Goal: Task Accomplishment & Management: Manage account settings

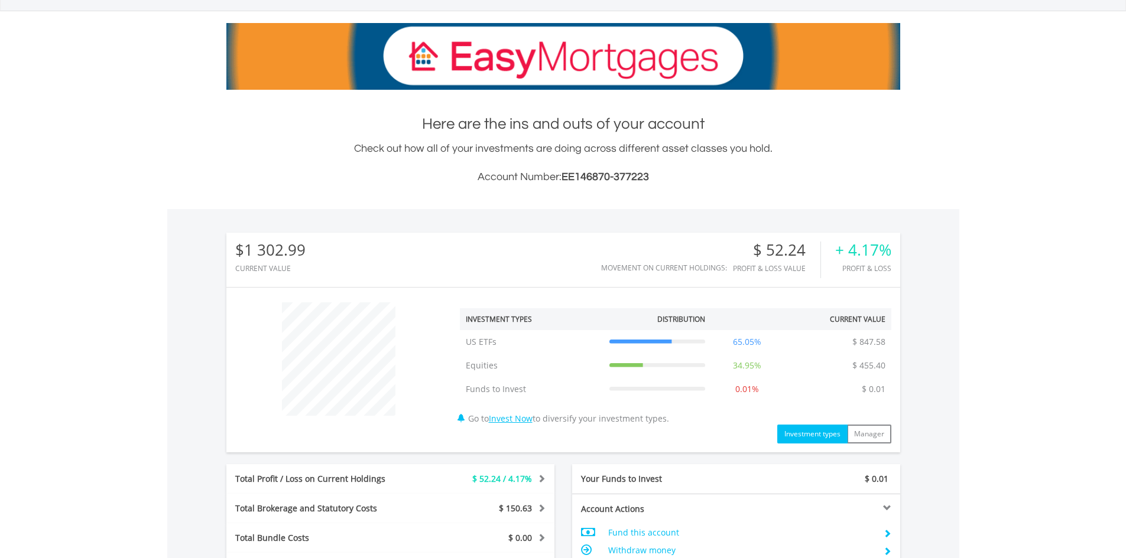
scroll to position [355, 0]
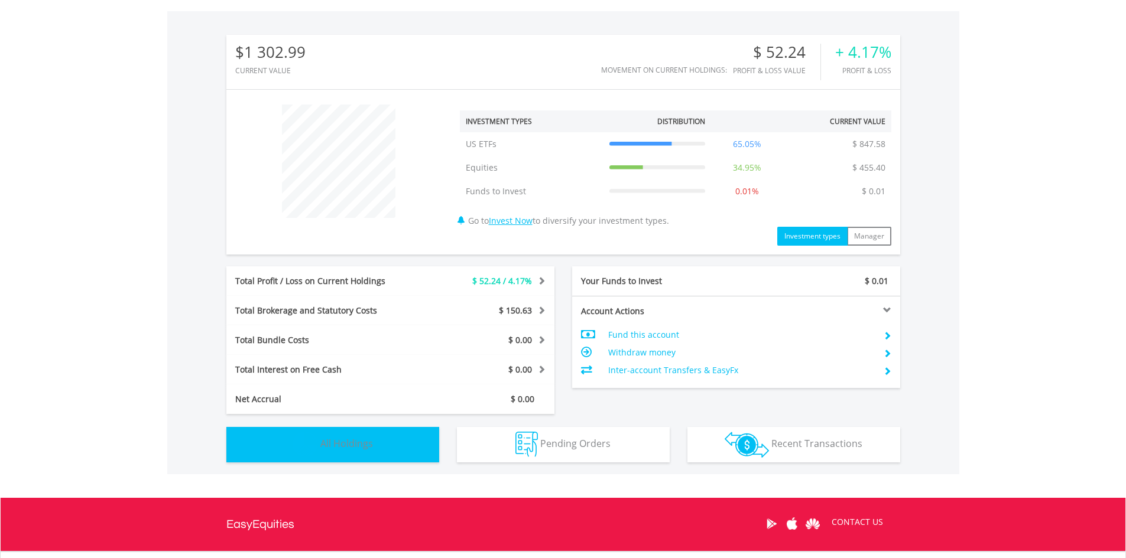
click at [389, 444] on button "Holdings All Holdings" at bounding box center [332, 444] width 213 height 35
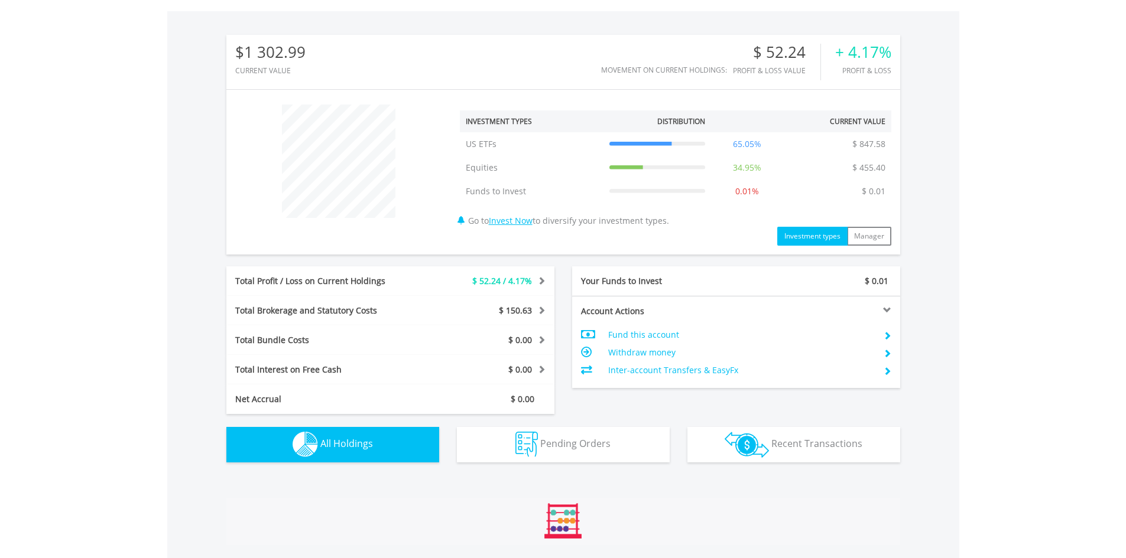
scroll to position [755, 0]
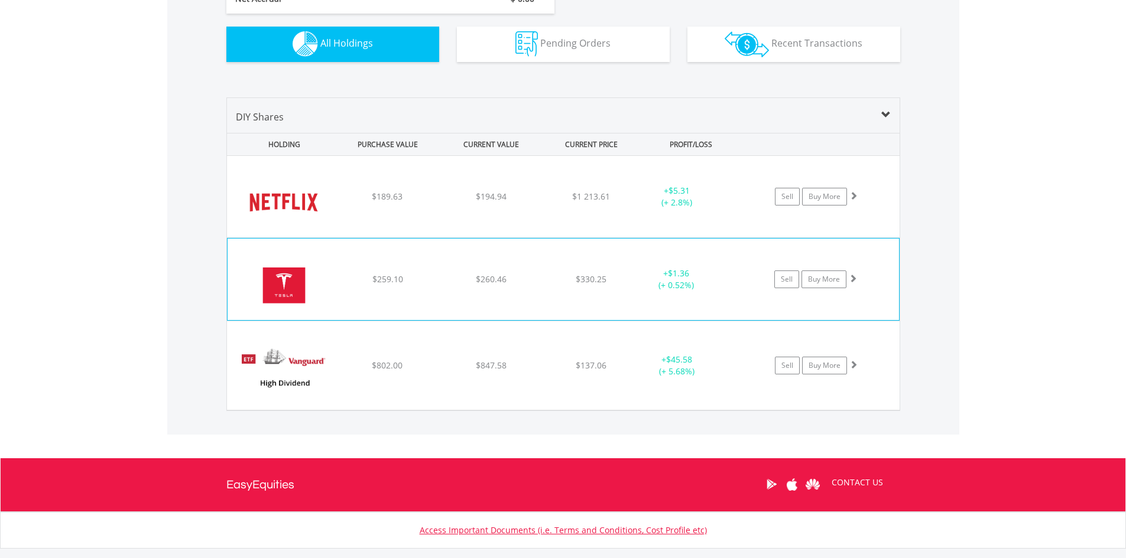
click at [848, 238] on div "﻿ Tesla Inc $259.10 $260.46 $330.25 + $1.36 (+ 0.52%) Sell Buy More" at bounding box center [563, 197] width 672 height 82
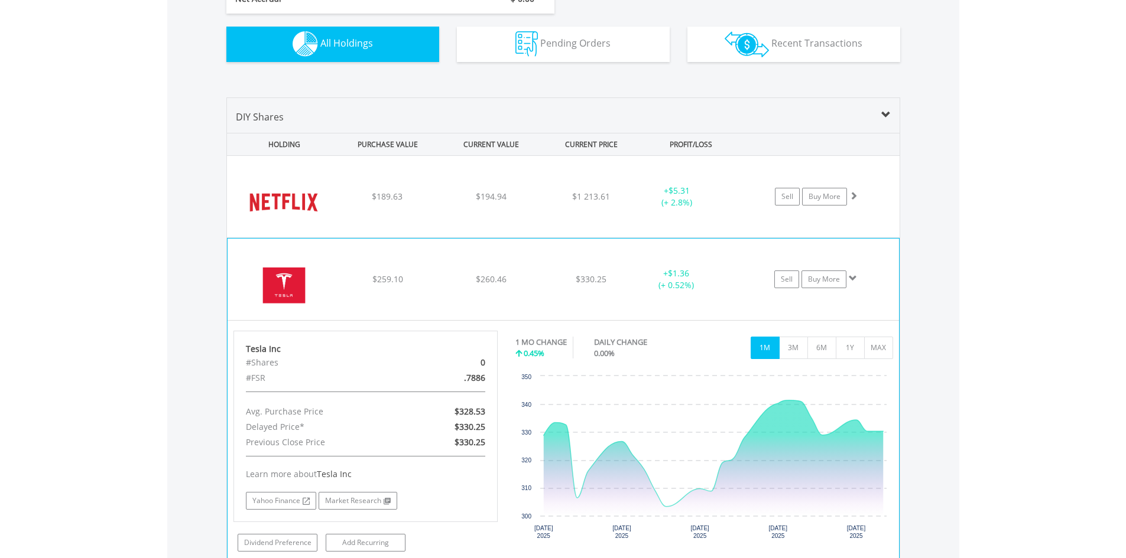
click at [872, 206] on div "Sell Buy More" at bounding box center [821, 197] width 155 height 18
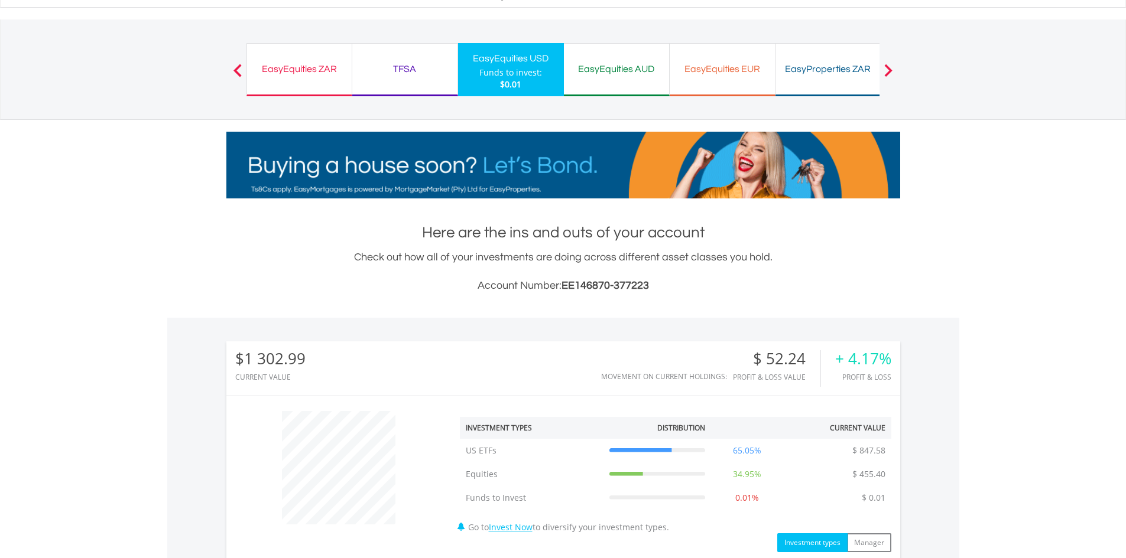
scroll to position [46, 0]
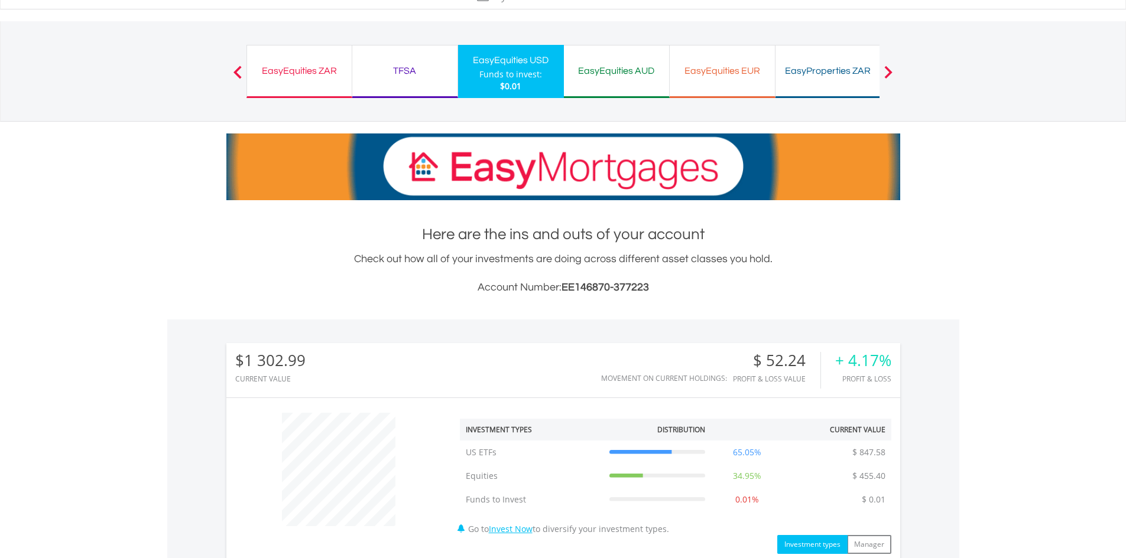
click at [327, 75] on div "EasyEquities ZAR" at bounding box center [299, 71] width 90 height 17
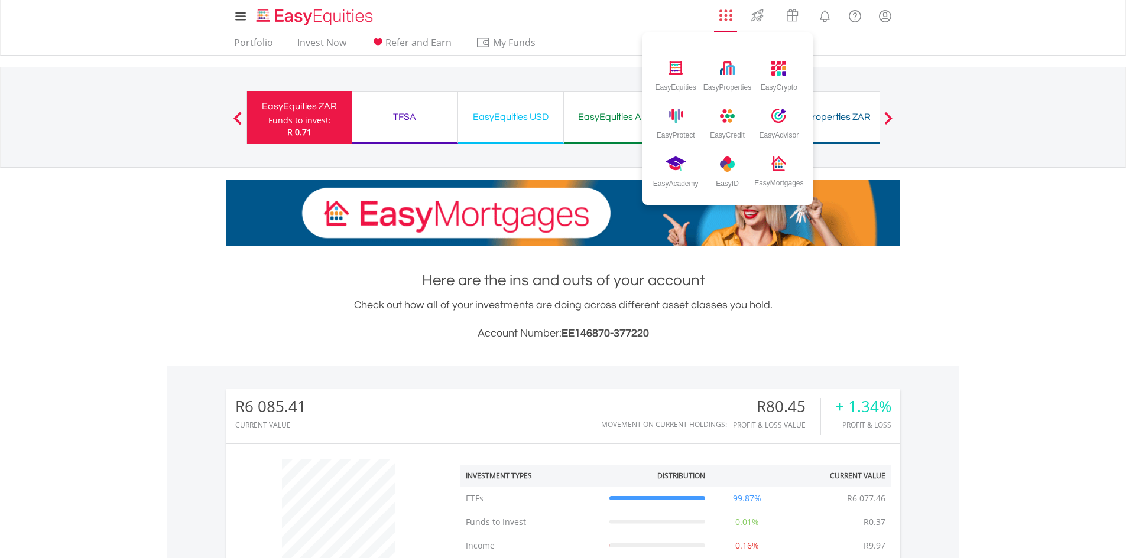
click at [724, 15] on img "AppsGrid" at bounding box center [725, 15] width 13 height 13
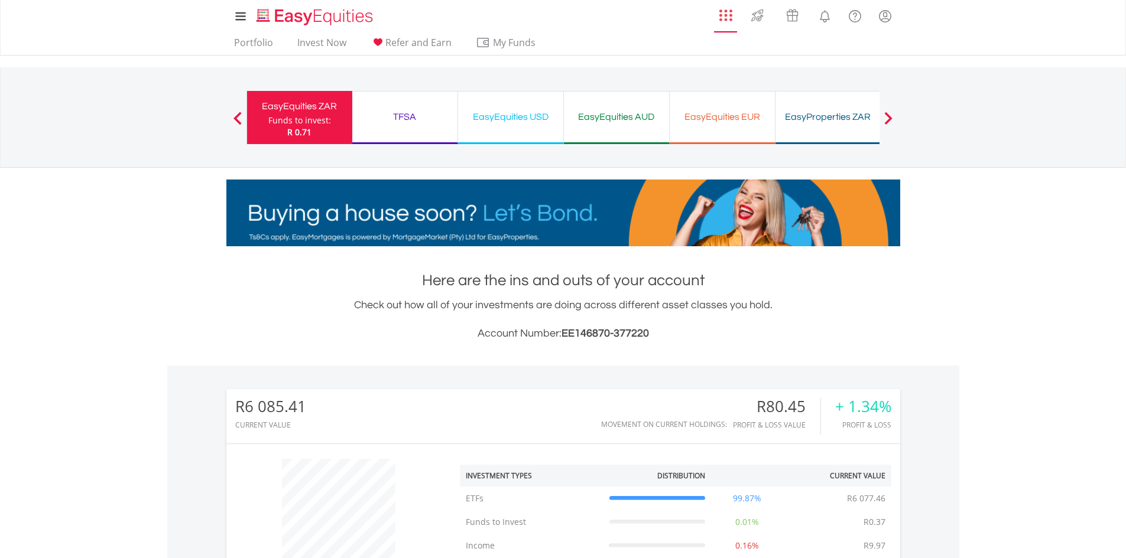
click at [727, 23] on li "EasyEquities EasyProperties EasyCrypto EasyProtect EasyCredit EasyAdvisor EasyA…" at bounding box center [725, 18] width 28 height 30
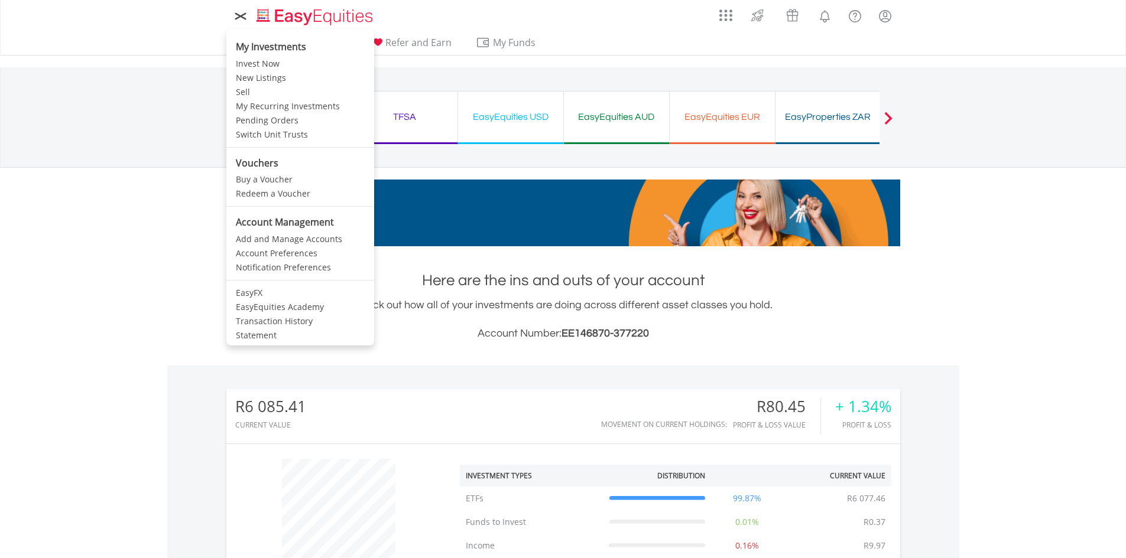
click at [246, 17] on icon at bounding box center [240, 16] width 17 height 15
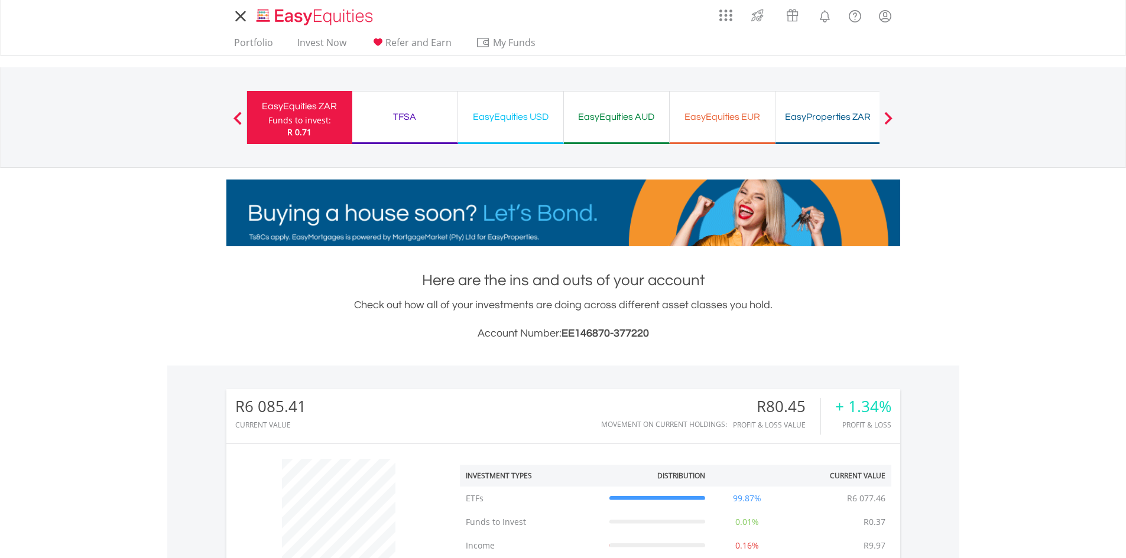
click at [246, 17] on icon at bounding box center [240, 16] width 17 height 15
click at [247, 44] on link "Portfolio" at bounding box center [253, 46] width 48 height 18
